Goal: Communication & Community: Answer question/provide support

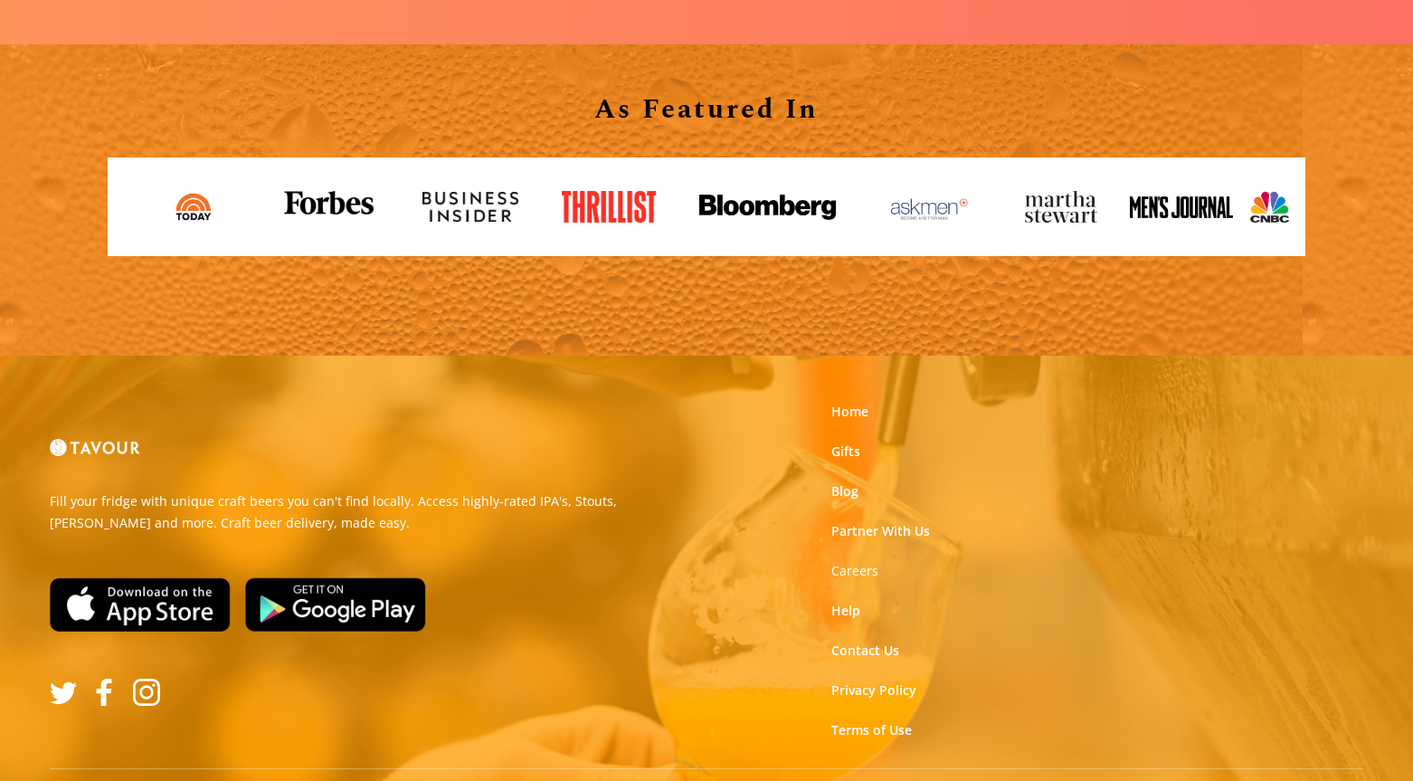
scroll to position [3109, 0]
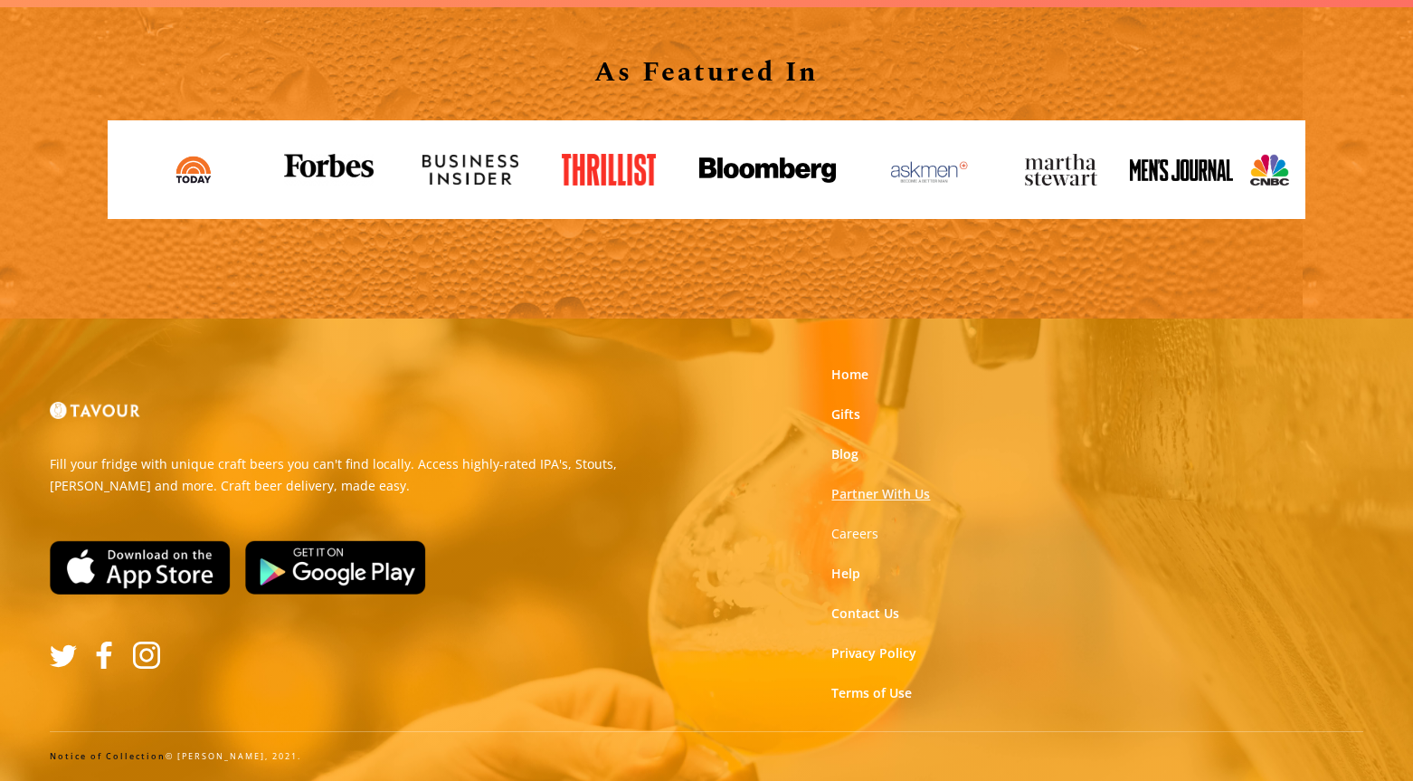
click at [872, 497] on link "Partner With Us" at bounding box center [880, 494] width 99 height 18
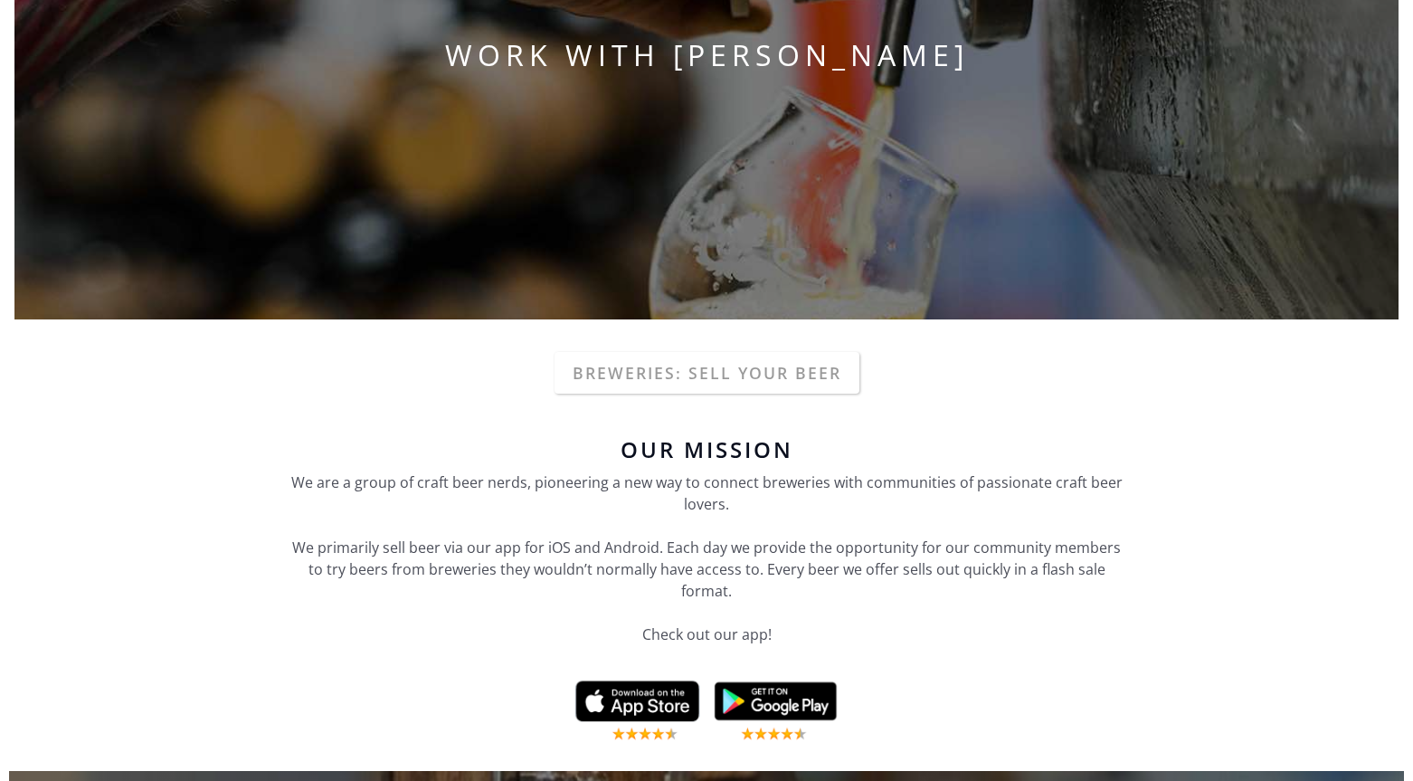
scroll to position [288, 0]
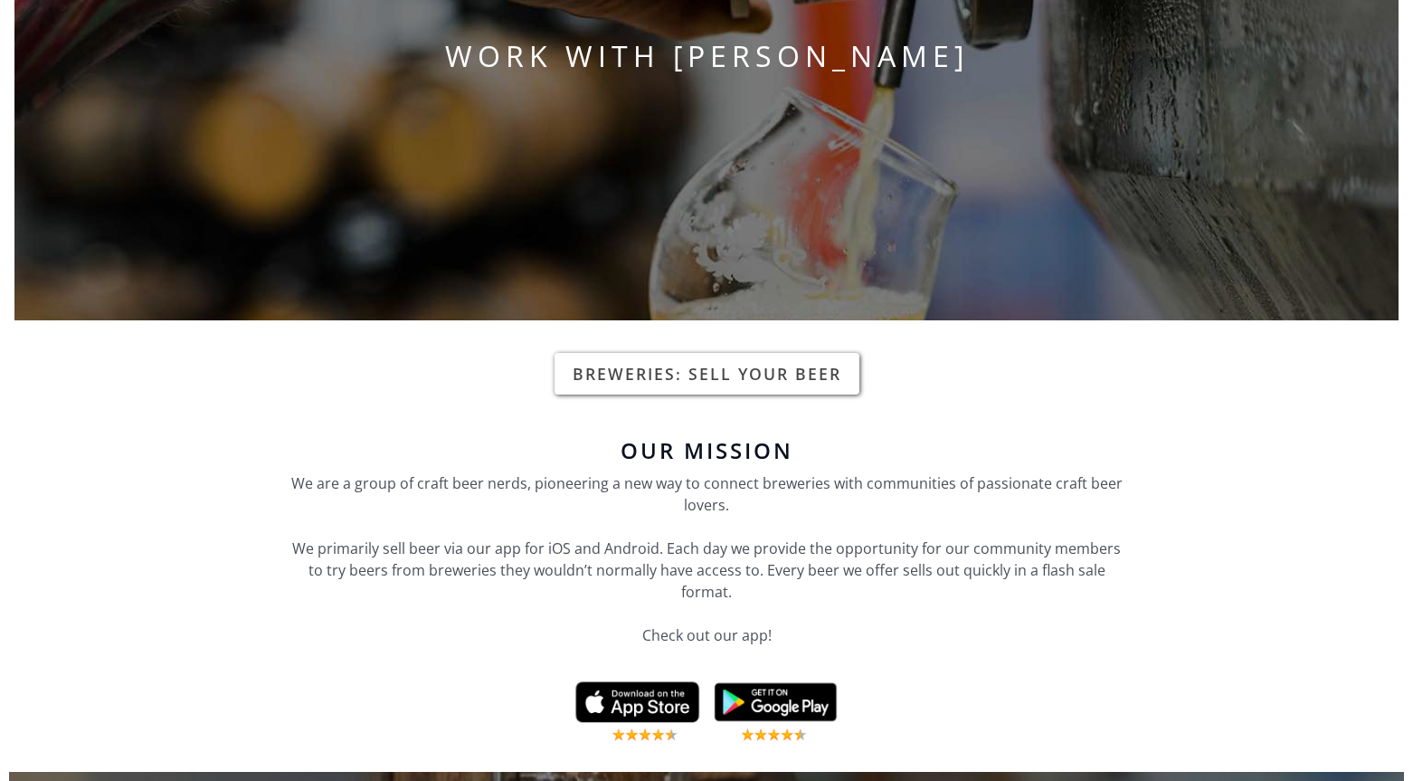
click at [697, 374] on link "Breweries: Sell your beer" at bounding box center [706, 374] width 305 height 42
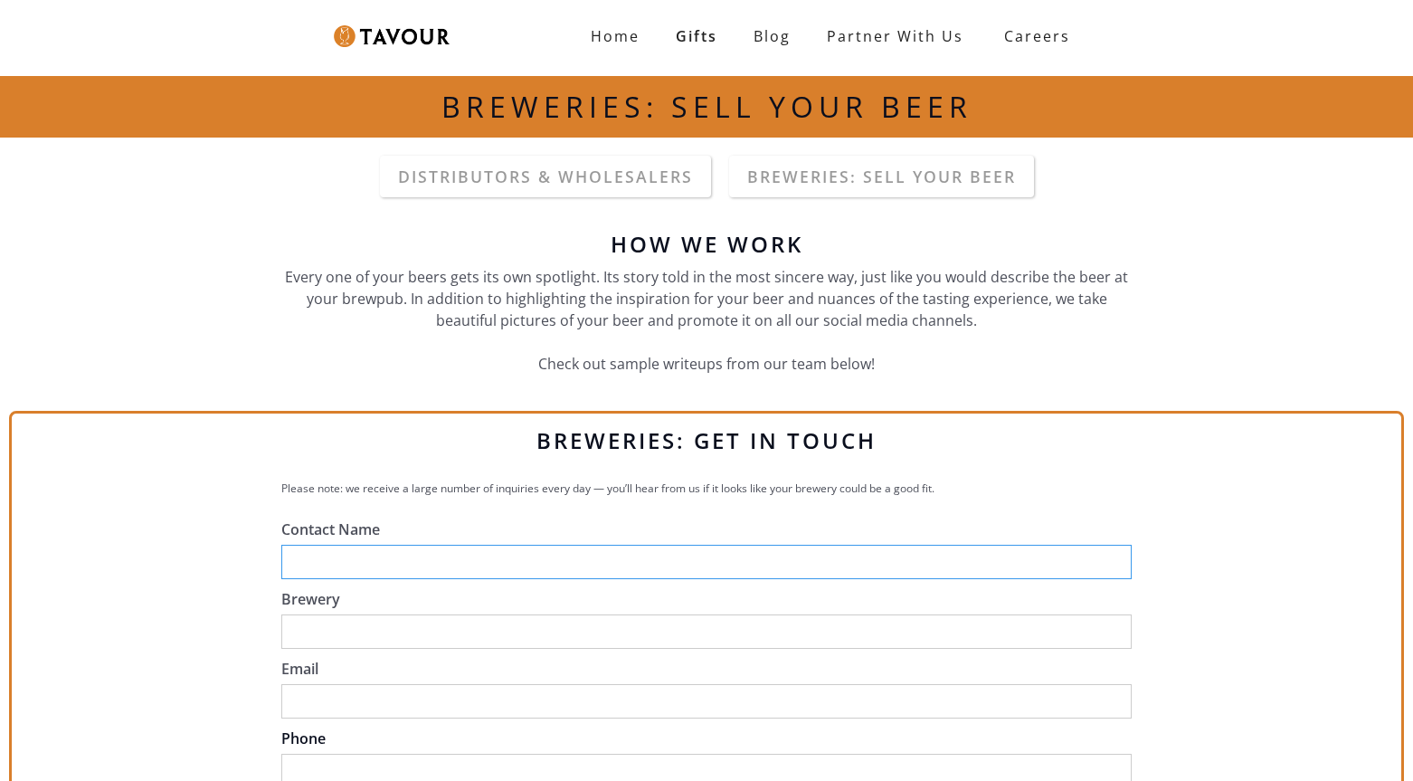
click at [393, 573] on input "Contact Name" at bounding box center [706, 561] width 850 height 34
type input "Kirk Evans"
click at [327, 621] on input "Brewery" at bounding box center [706, 631] width 850 height 34
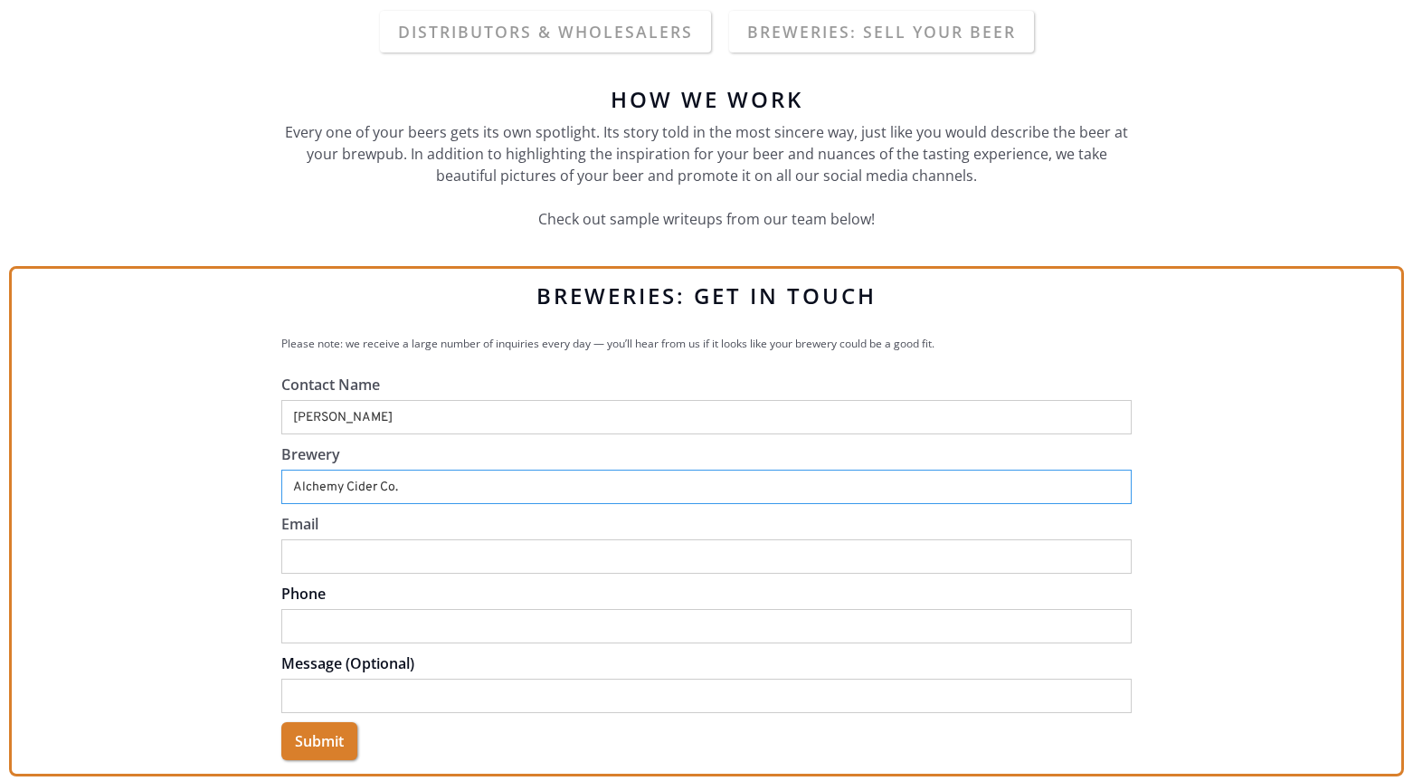
scroll to position [147, 0]
type input "Alchemy Cider Co."
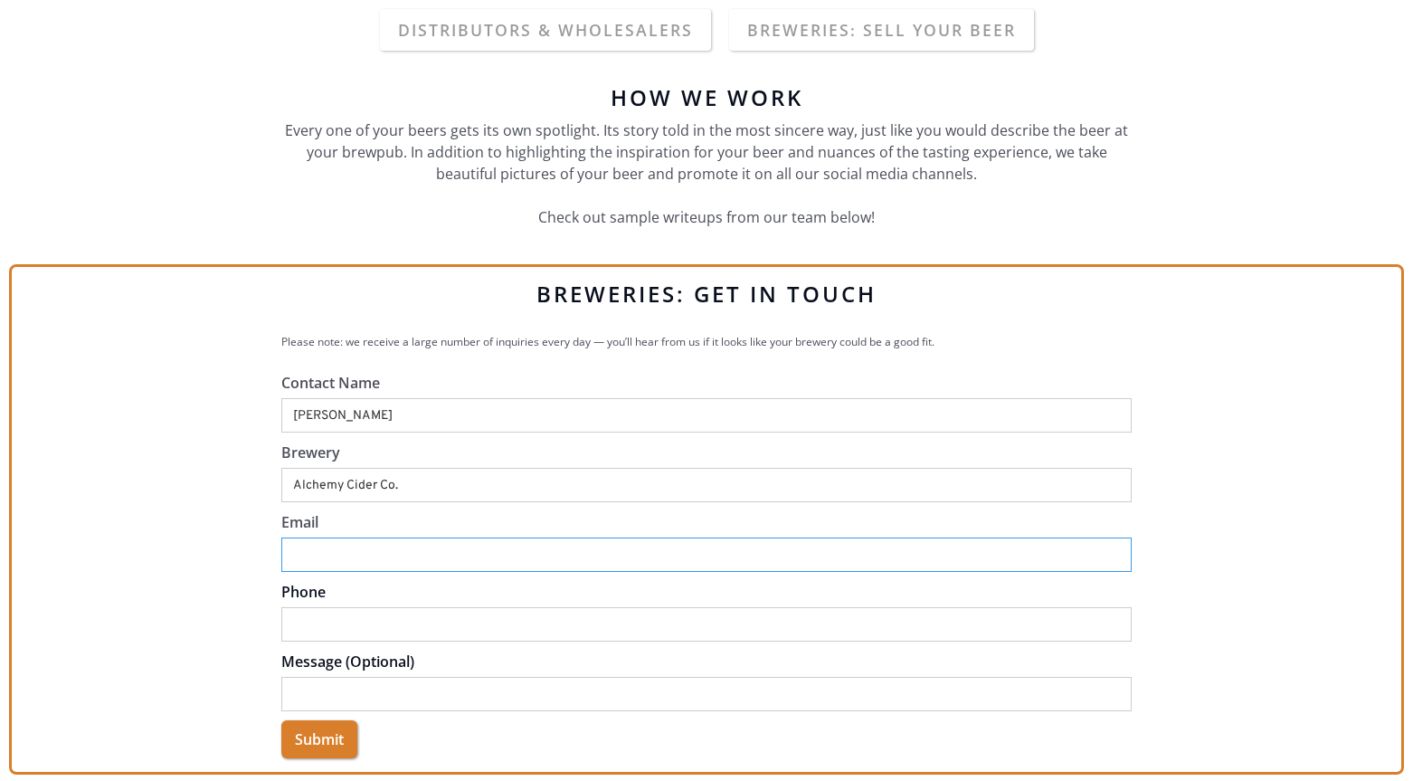
click at [315, 547] on input "Email" at bounding box center [706, 554] width 850 height 34
type input "kirk@alchemy-cider.com"
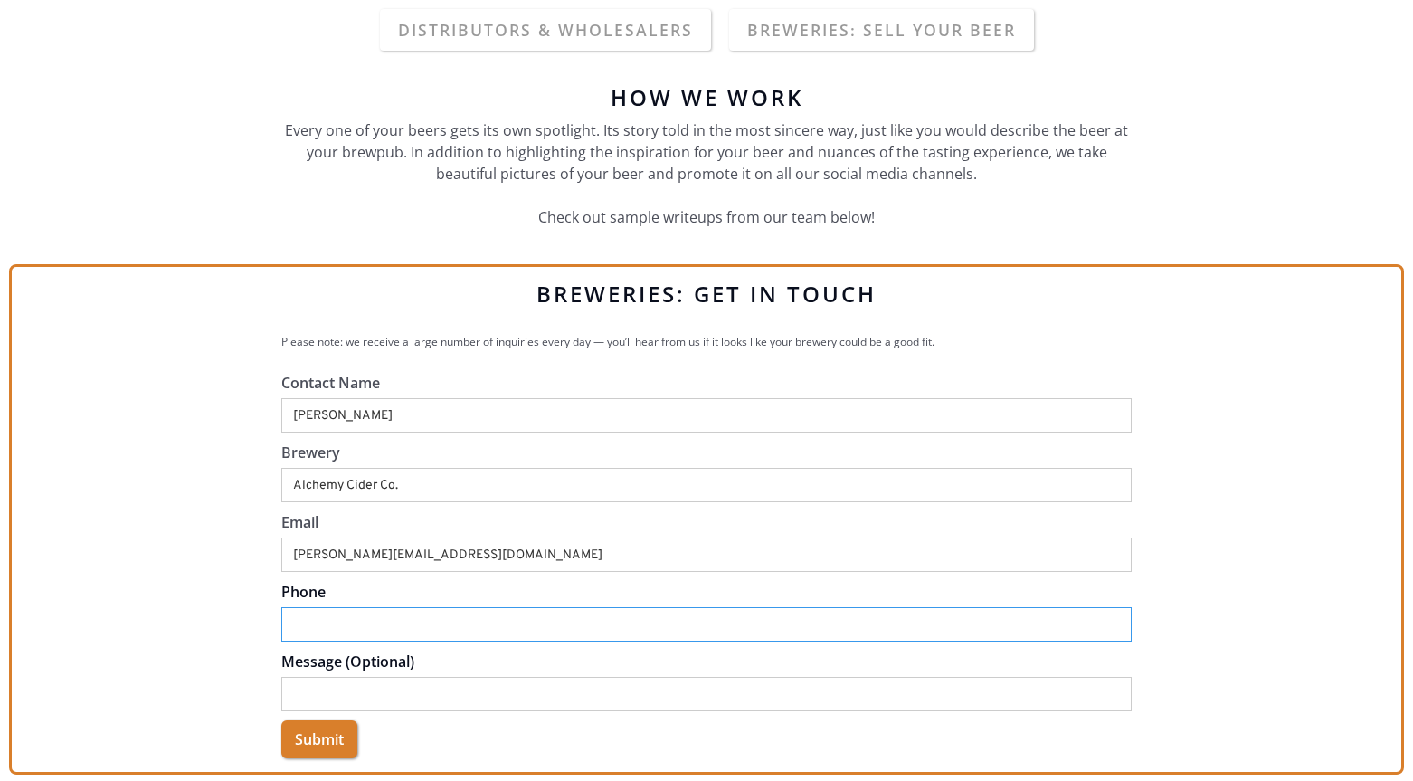
click at [342, 632] on input "Phone" at bounding box center [706, 624] width 850 height 34
type input "9713312192"
click at [336, 744] on input "Submit" at bounding box center [319, 739] width 76 height 38
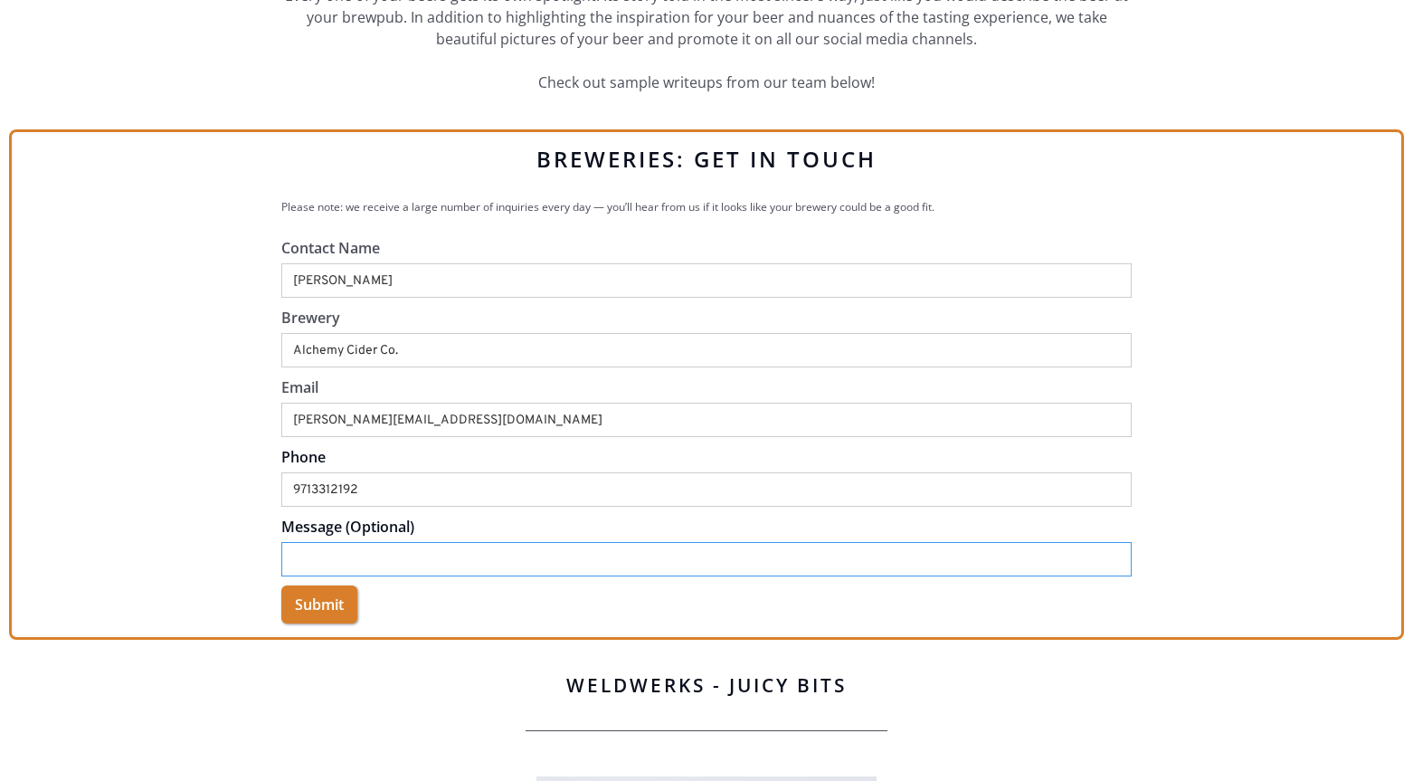
scroll to position [286, 0]
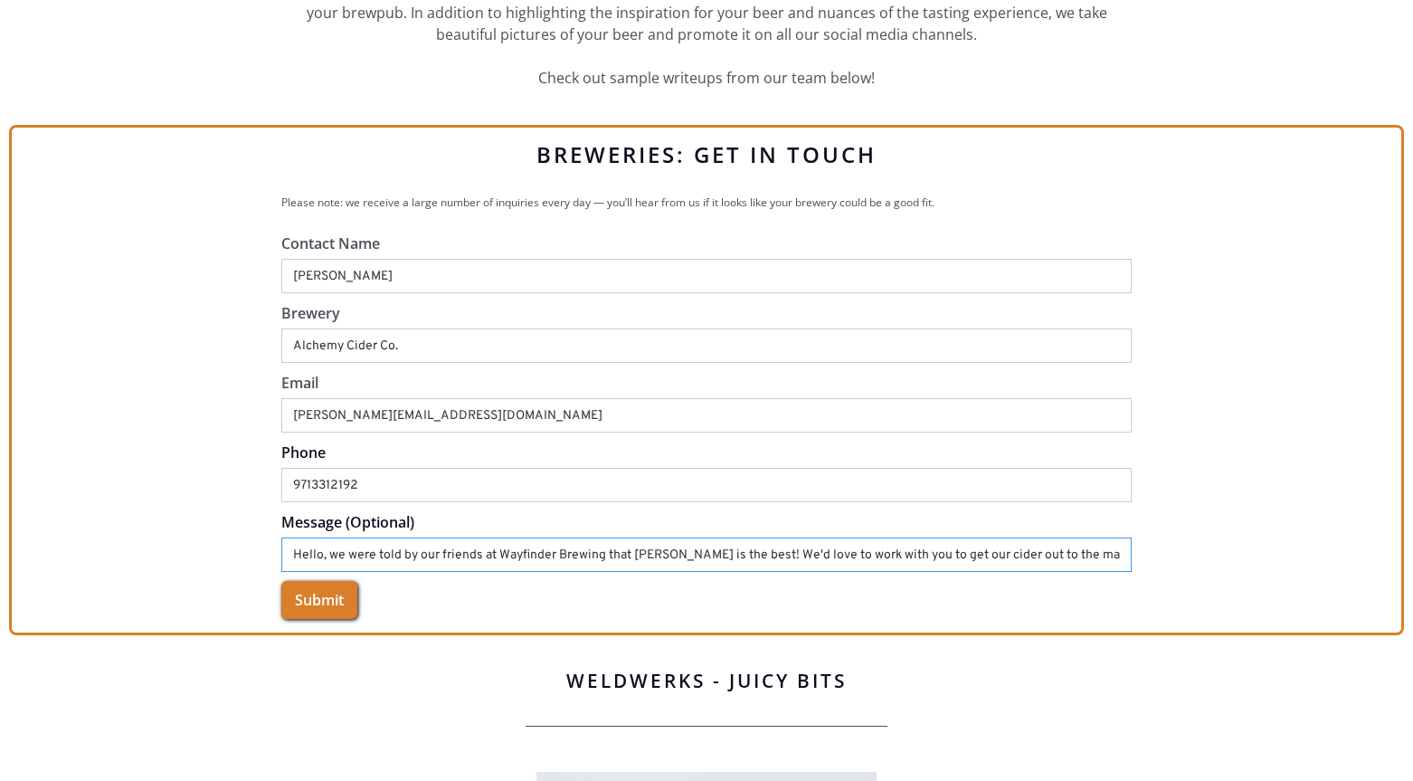
type input "Hello, we were told by our friends at Wayfinder Brewing that Tavour is the best…"
click at [311, 602] on input "Submit" at bounding box center [319, 600] width 76 height 38
type input "Please wait..."
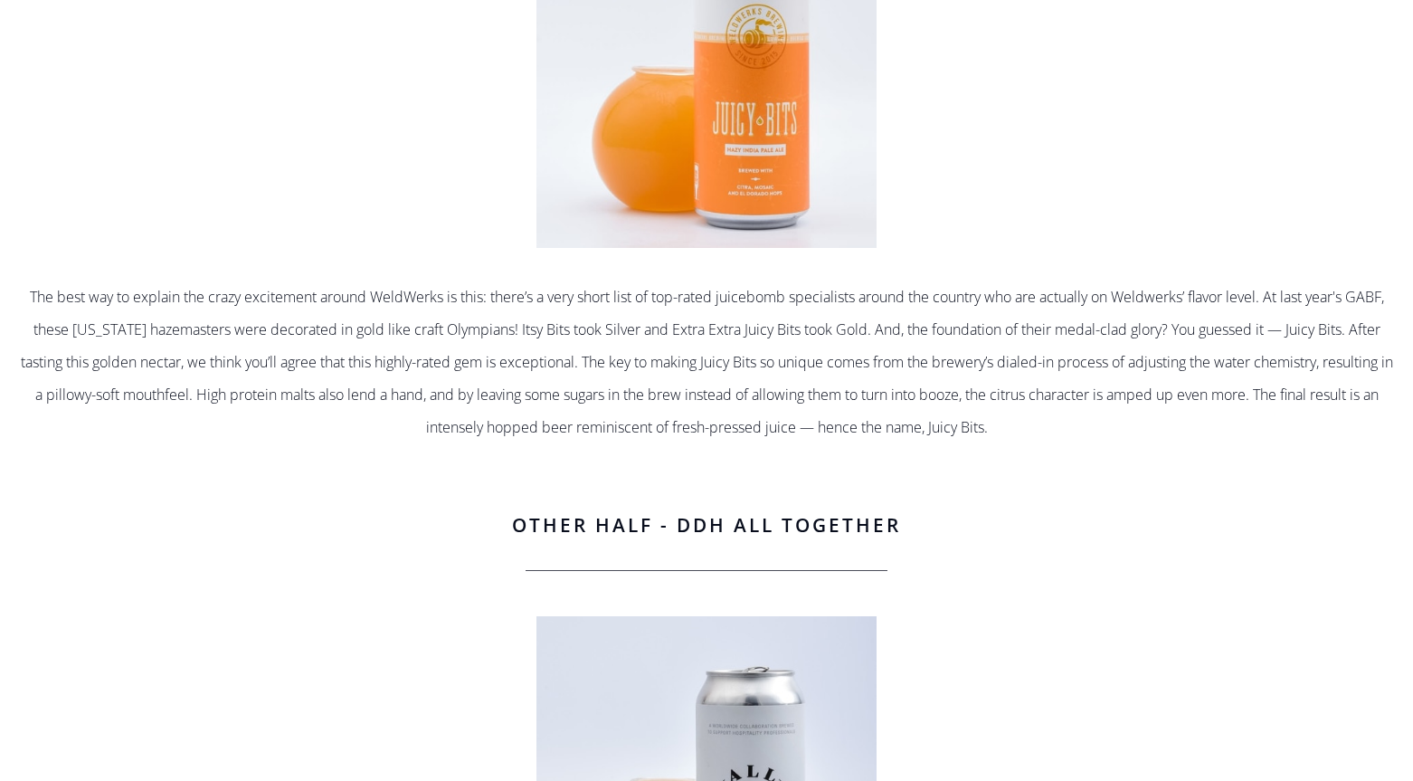
scroll to position [0, 0]
